Goal: Check status

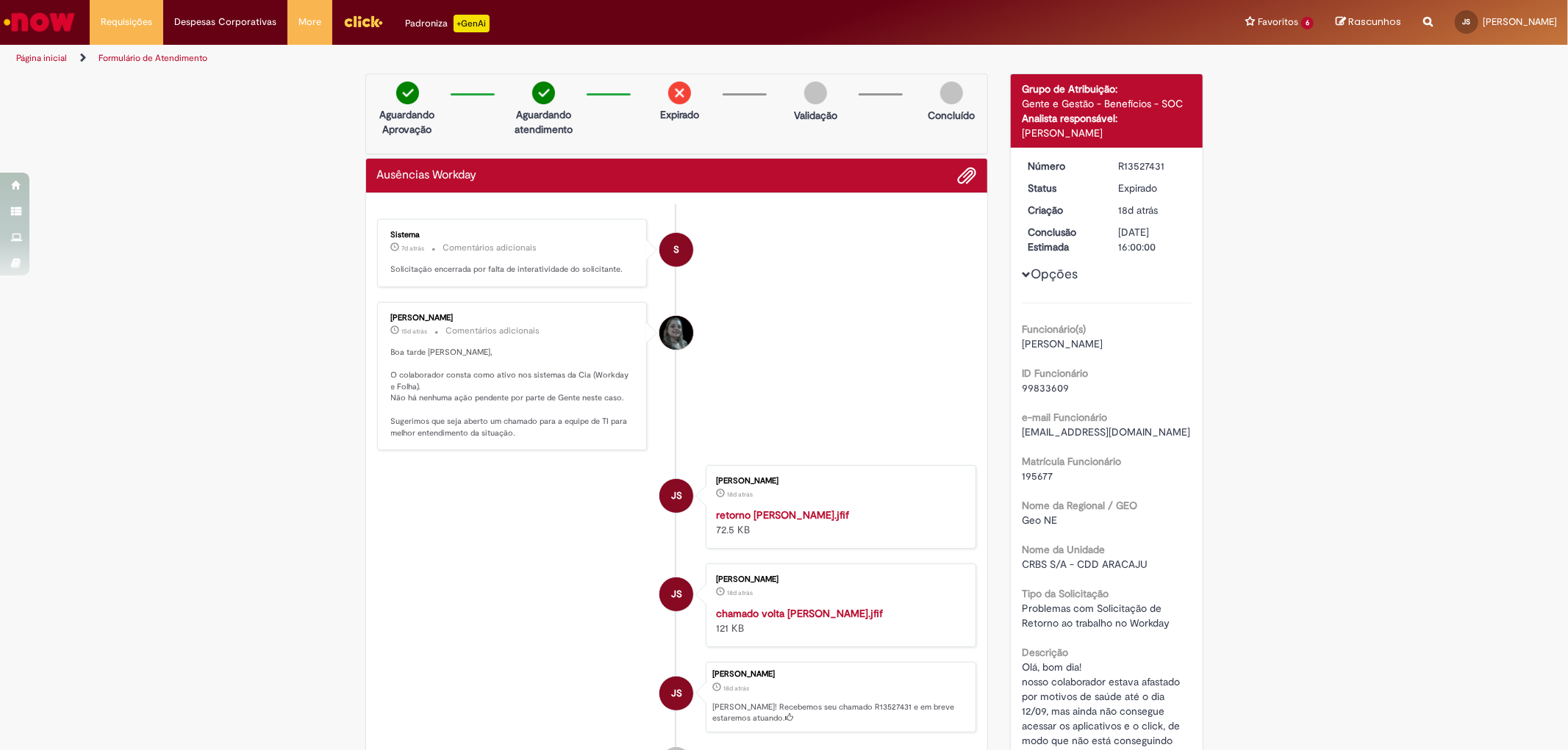
click at [754, 419] on li "[PERSON_NAME] 15d atrás 15 dias atrás Comentários adicionais Boa tarde [PERSON_…" at bounding box center [677, 376] width 599 height 149
click at [103, 22] on li "Requisições Exibir Todas as Solicitações" at bounding box center [126, 22] width 73 height 44
click at [118, 55] on link "Exibir Todas as Solicitações" at bounding box center [171, 60] width 162 height 16
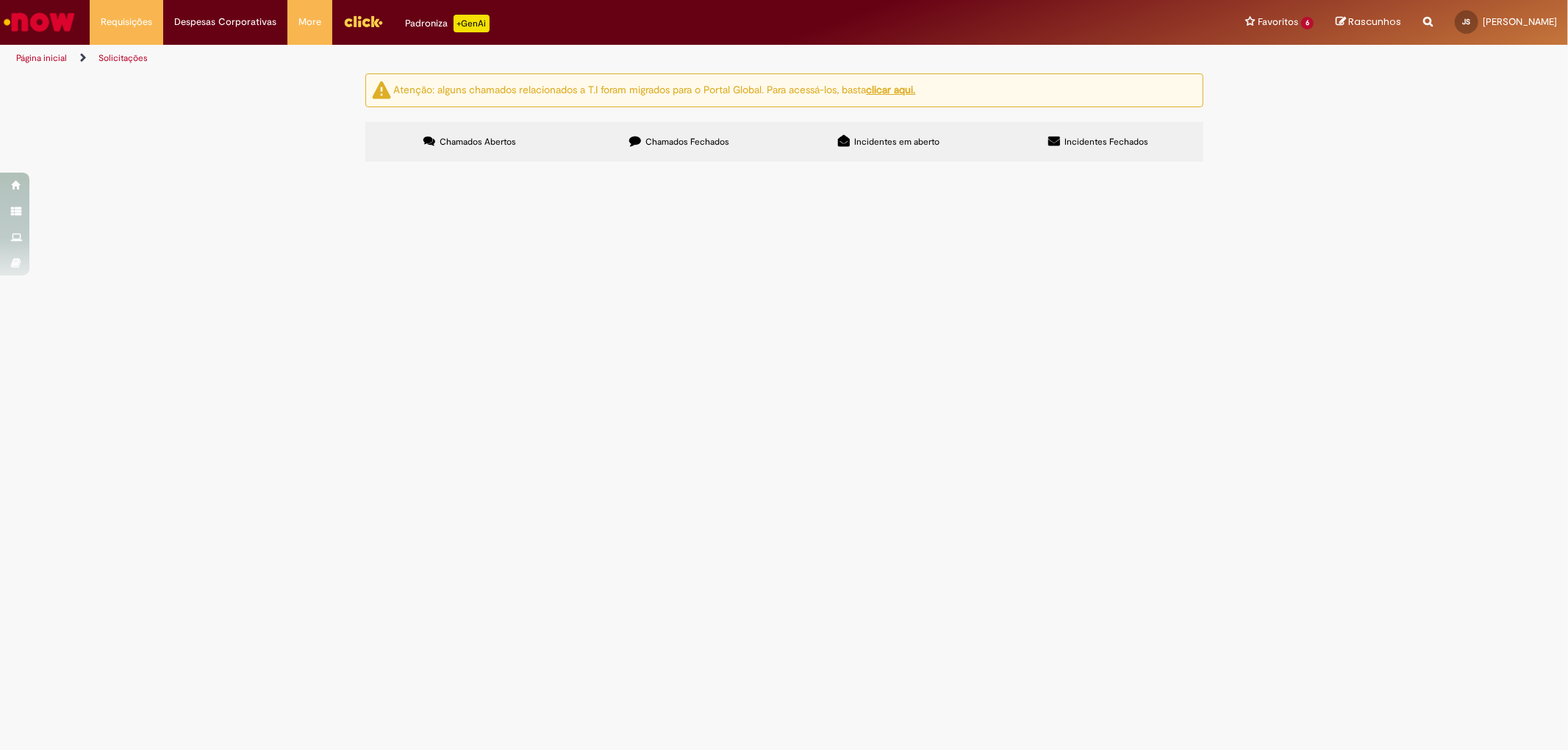
click at [720, 135] on label "Chamados Fechados" at bounding box center [679, 141] width 209 height 39
click at [0, 0] on span "Olá, bom dia! espero que você esteja bem! gostaria de solicitar a inclusão da s…" at bounding box center [0, 0] width 0 height 0
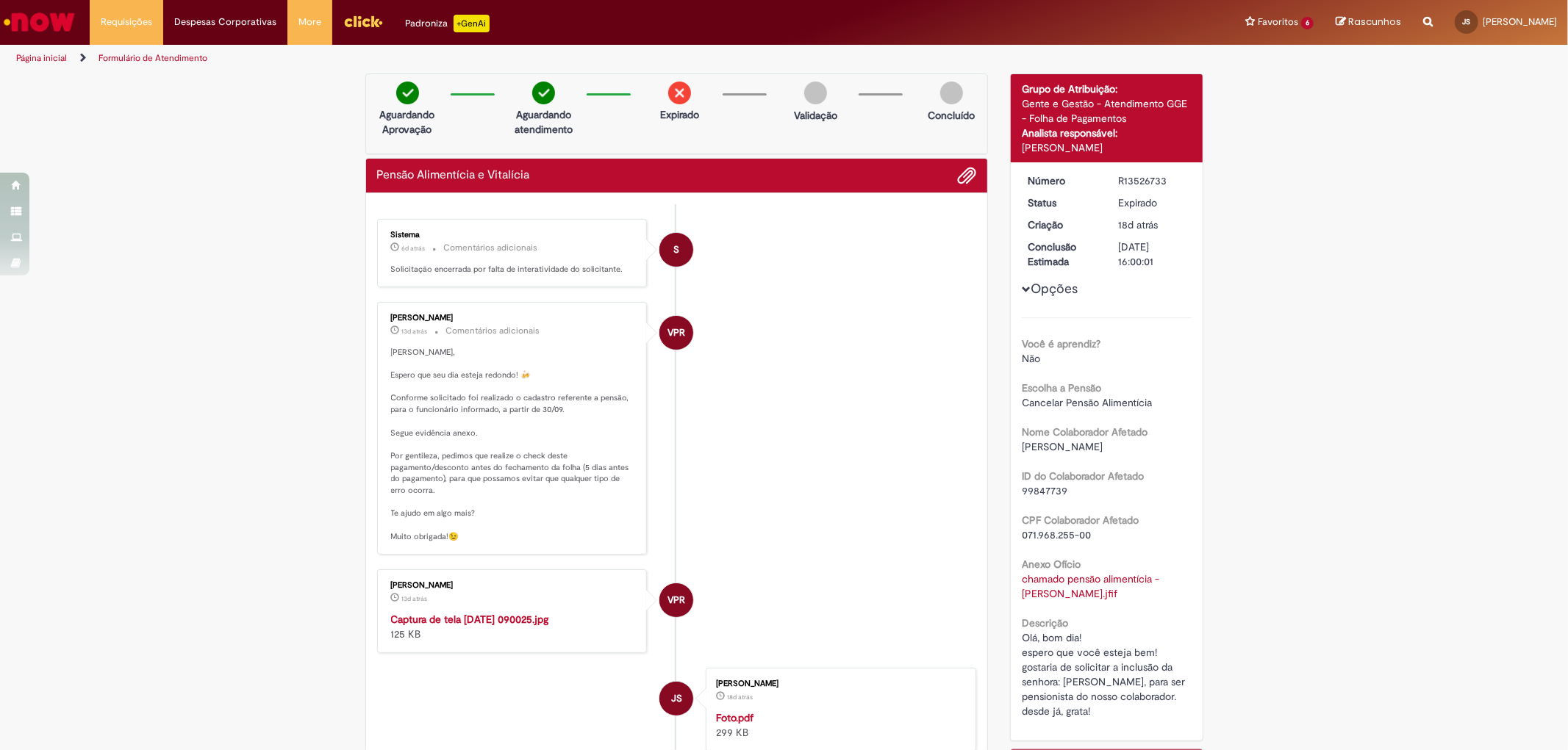
scroll to position [81, 0]
